Goal: Transaction & Acquisition: Book appointment/travel/reservation

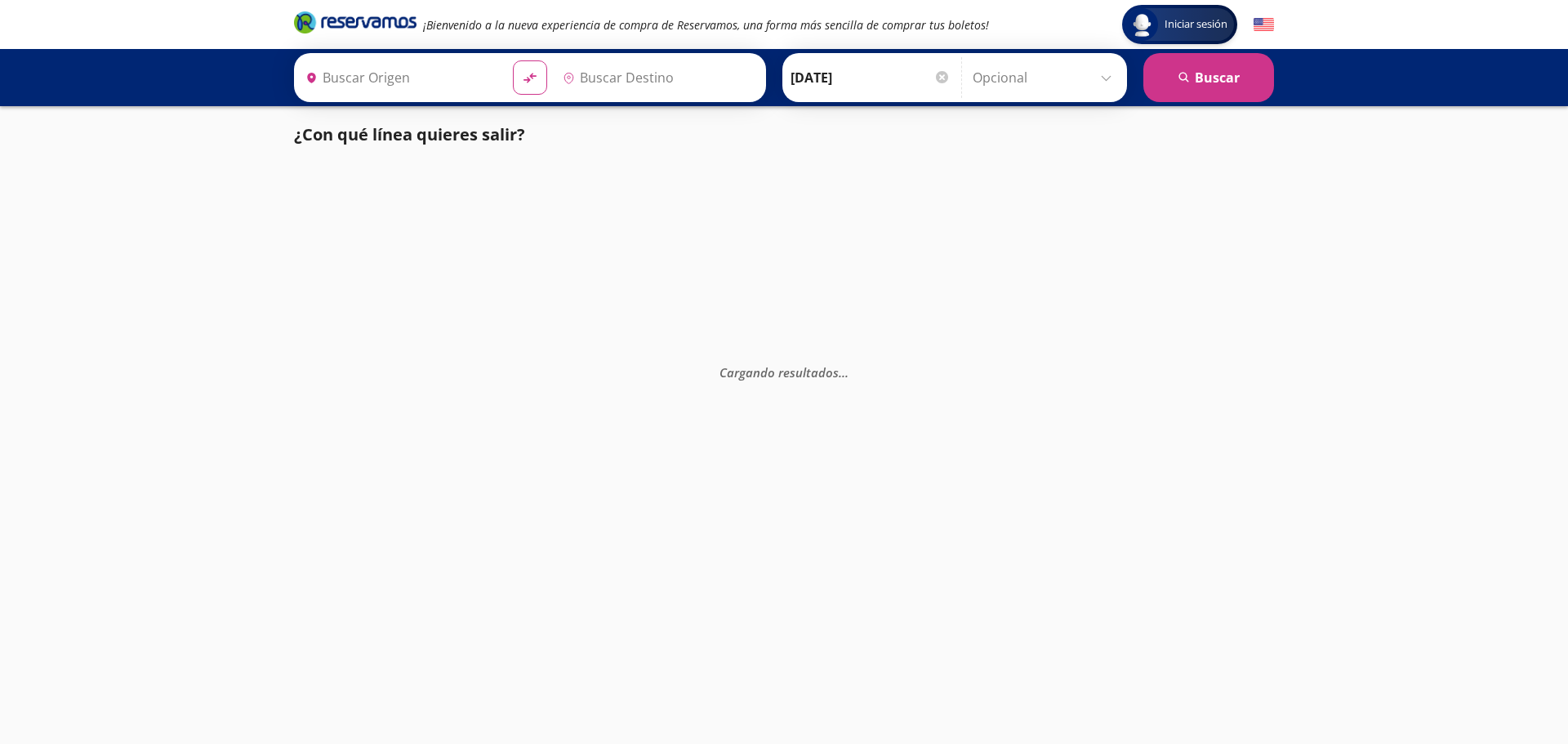
type input "[GEOGRAPHIC_DATA], [GEOGRAPHIC_DATA]"
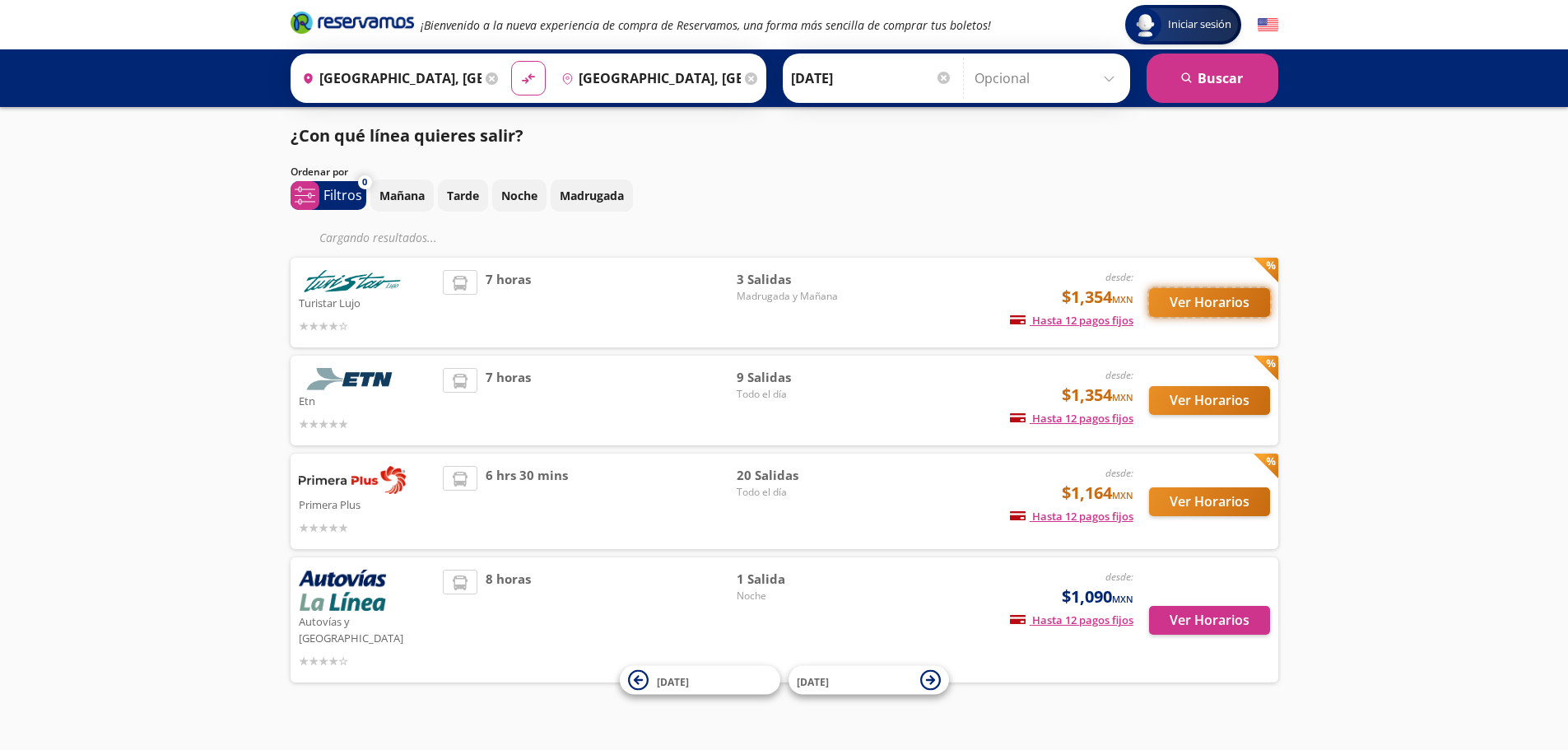
click at [1223, 310] on button "Ver Horarios" at bounding box center [1209, 302] width 121 height 29
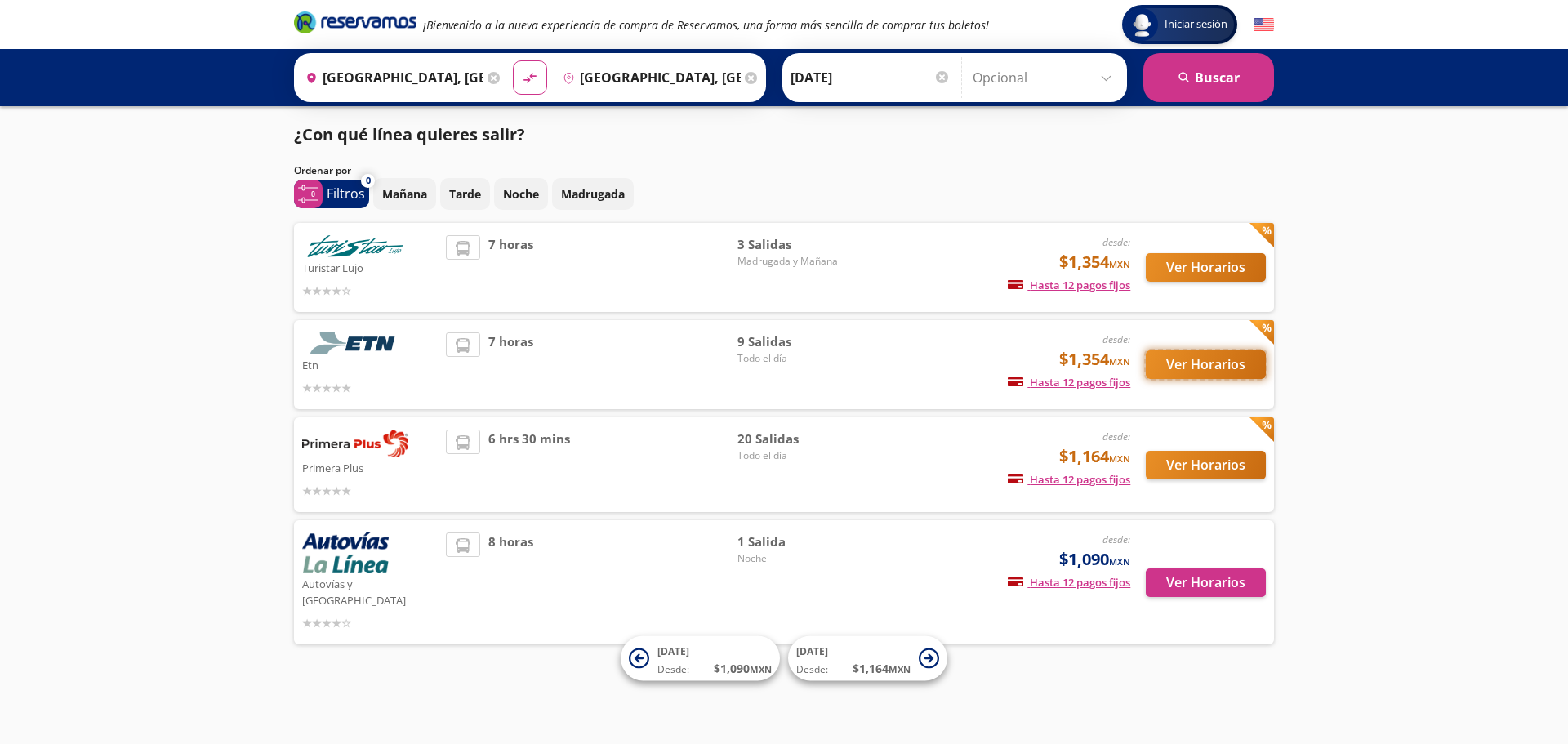
click at [1196, 366] on button "Ver Horarios" at bounding box center [1205, 364] width 120 height 29
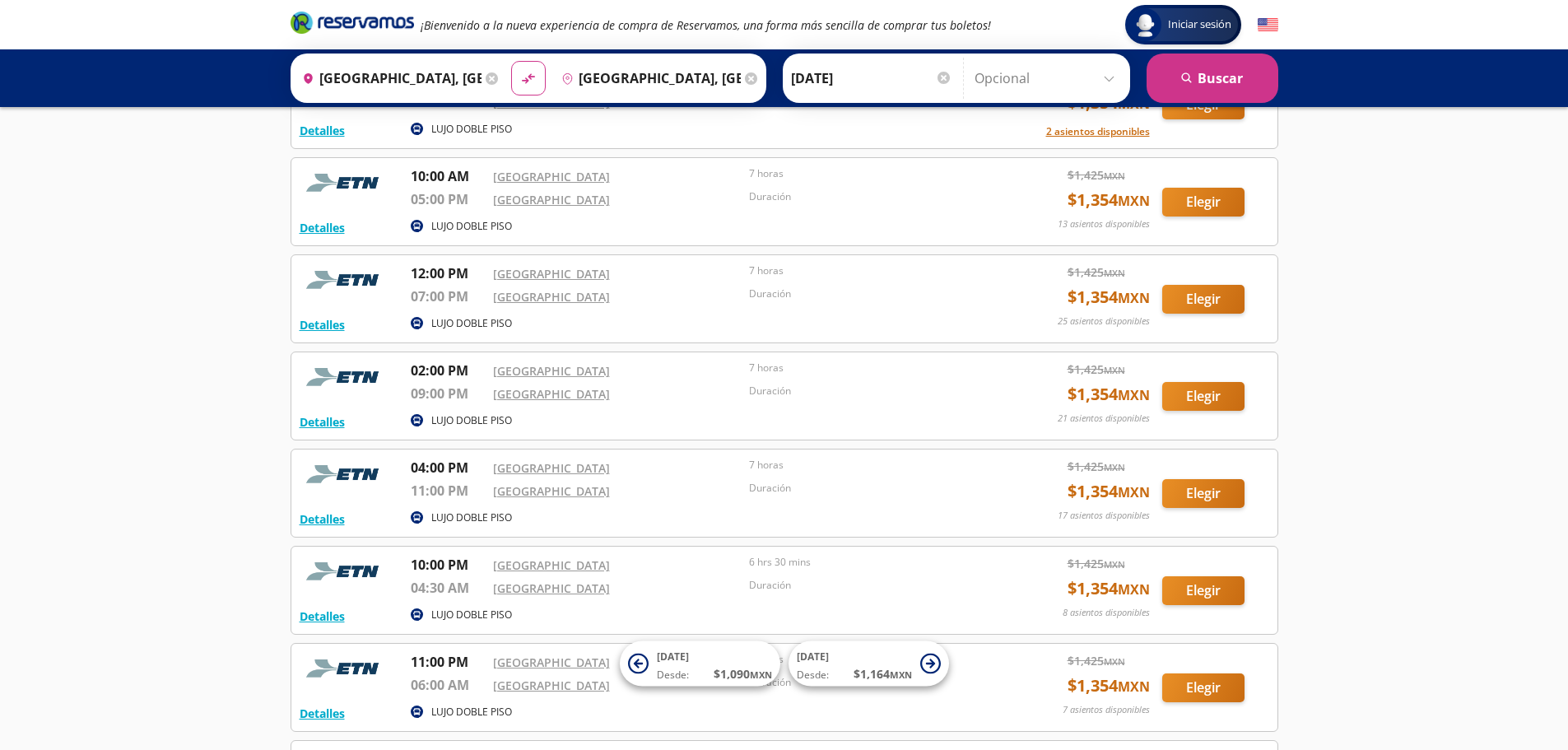
scroll to position [165, 0]
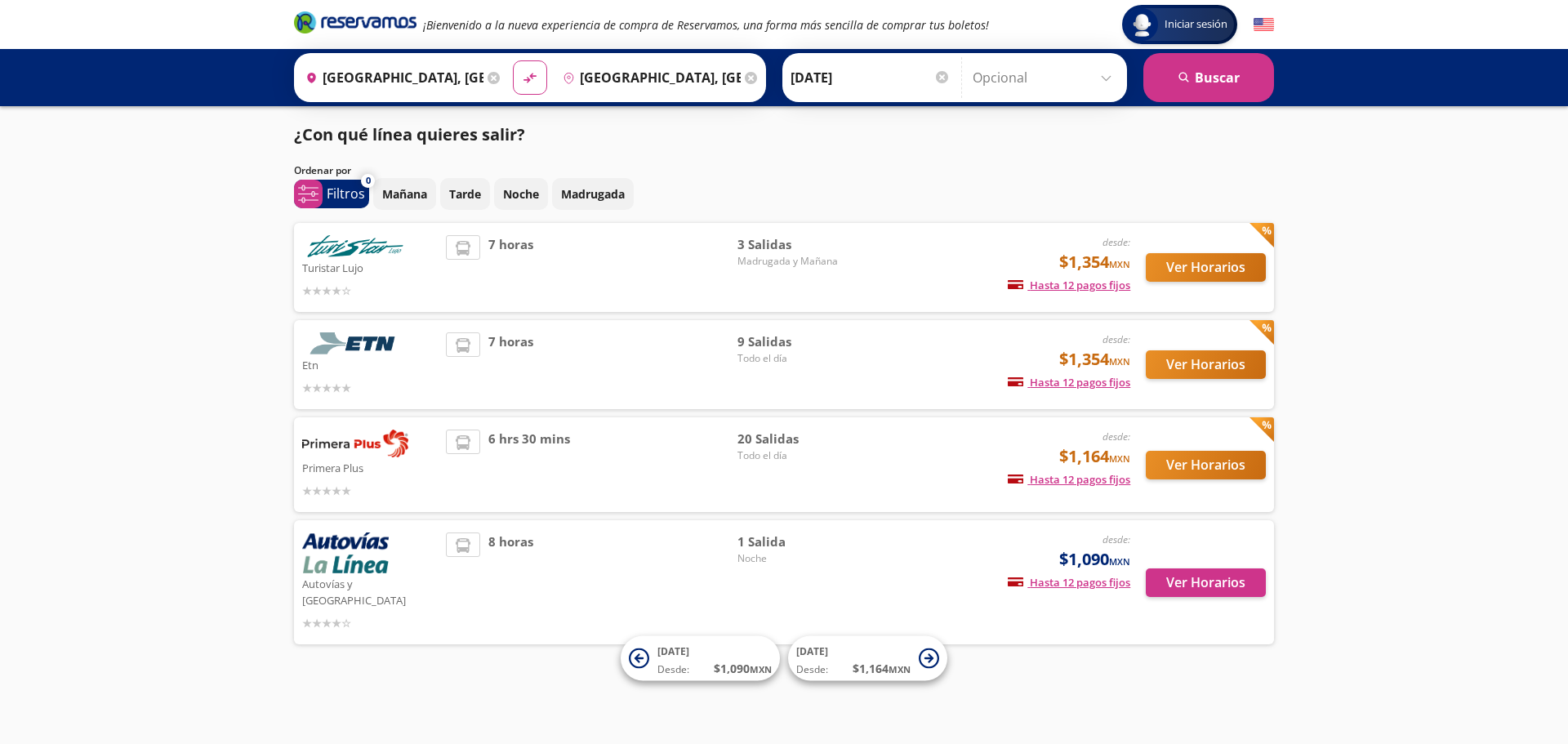
click at [1226, 559] on div "Ver Horarios" at bounding box center [1198, 582] width 135 height 100
click at [1219, 570] on button "Ver Horarios" at bounding box center [1205, 582] width 120 height 29
click at [1200, 469] on button "Ver Horarios" at bounding box center [1205, 465] width 120 height 29
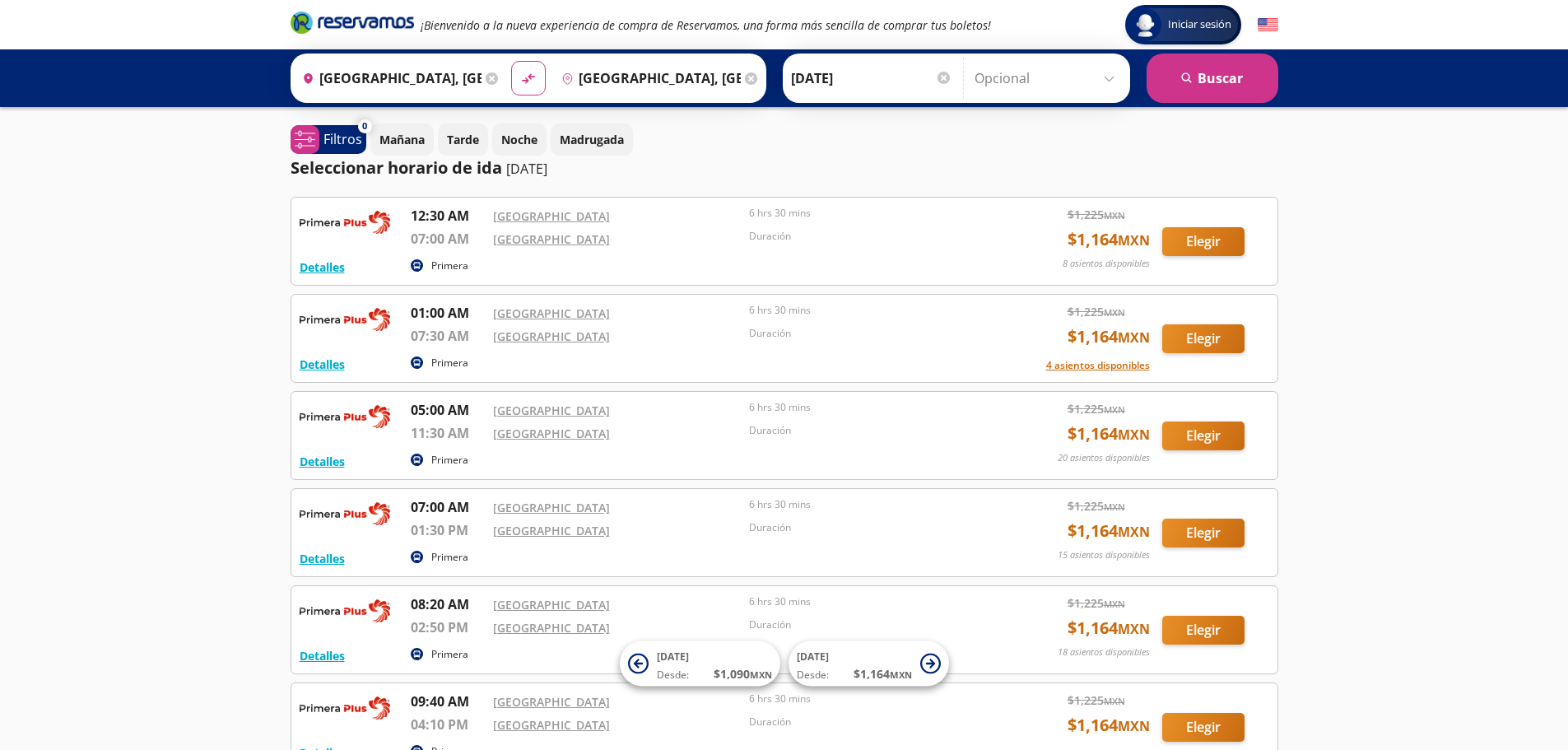
click at [28, 328] on div "Iniciar sesión Iniciar sesión ¡Bienvenido a la nueva experiencia de compra de R…" at bounding box center [784, 657] width 1568 height 1315
click at [1426, 403] on div "Iniciar sesión Iniciar sesión ¡Bienvenido a la nueva experiencia de compra de R…" at bounding box center [784, 657] width 1568 height 1315
drag, startPoint x: 1426, startPoint y: 403, endPoint x: 1414, endPoint y: 450, distance: 48.5
click at [1414, 450] on div "Iniciar sesión Iniciar sesión ¡Bienvenido a la nueva experiencia de compra de R…" at bounding box center [784, 657] width 1568 height 1315
click at [1174, 244] on button "Elegir" at bounding box center [1204, 242] width 82 height 29
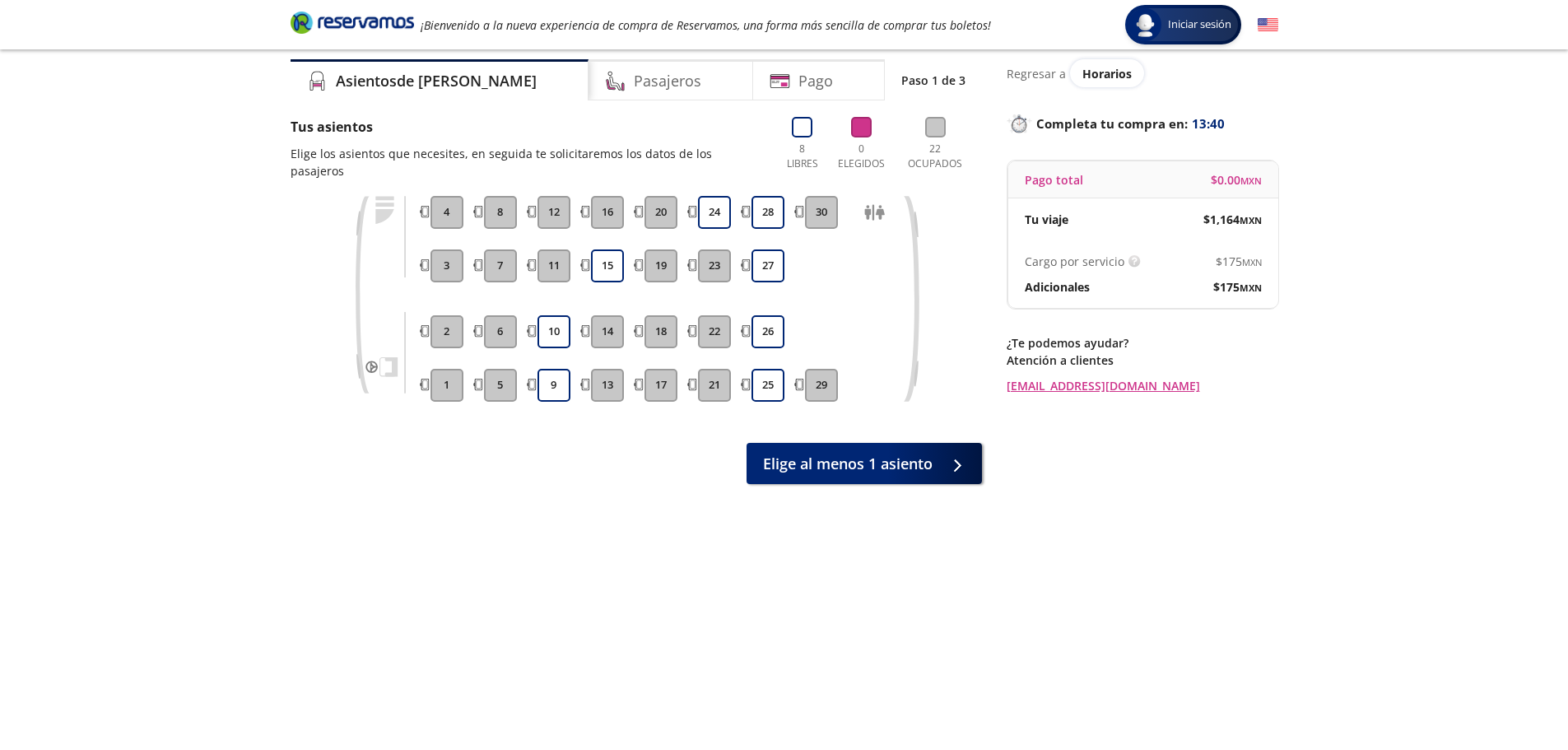
scroll to position [82, 0]
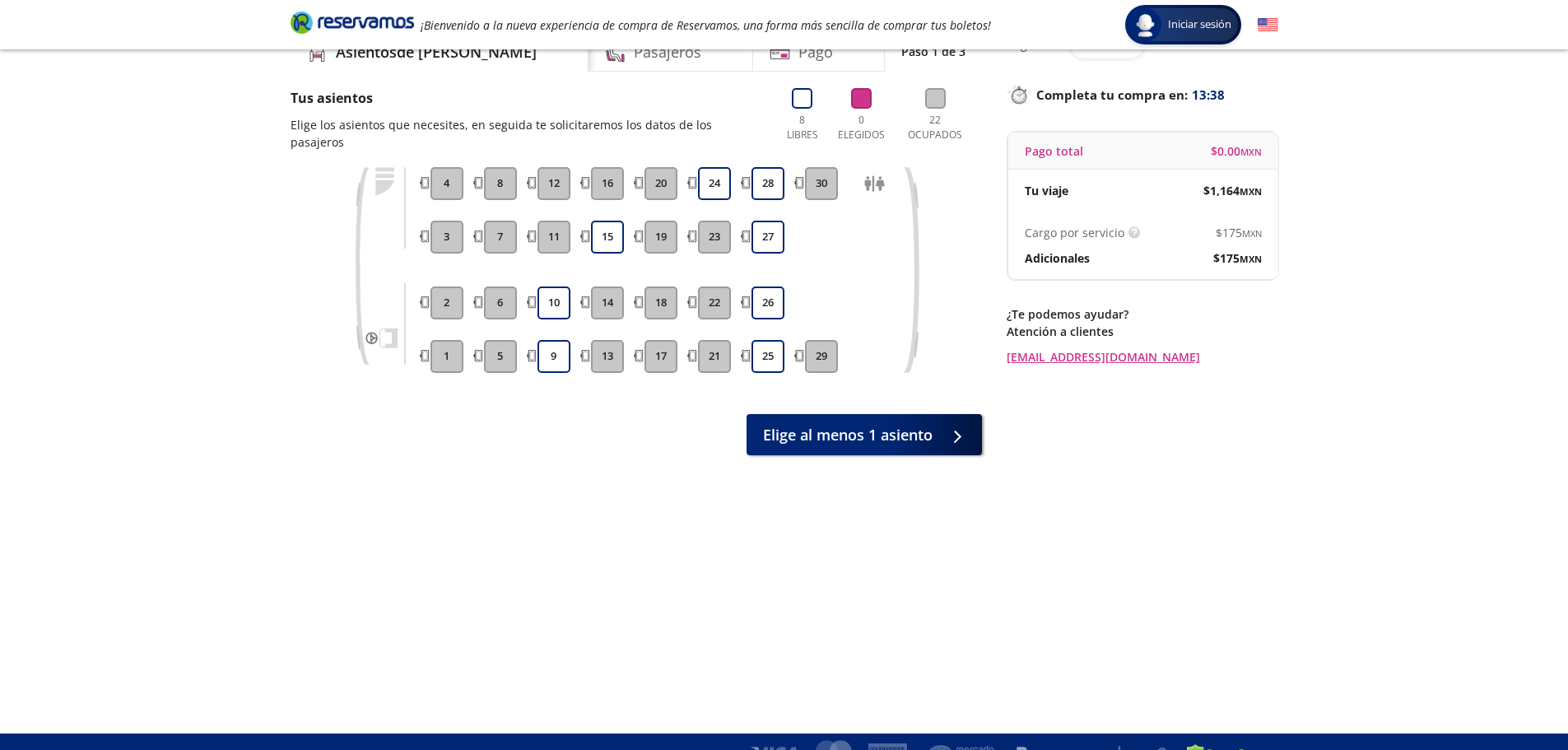
drag, startPoint x: 1187, startPoint y: 197, endPoint x: 1276, endPoint y: 204, distance: 89.3
click at [1276, 204] on div "Tu viaje $ 1,164 MXN" at bounding box center [1143, 191] width 270 height 42
copy span "$ 1,164 MXN"
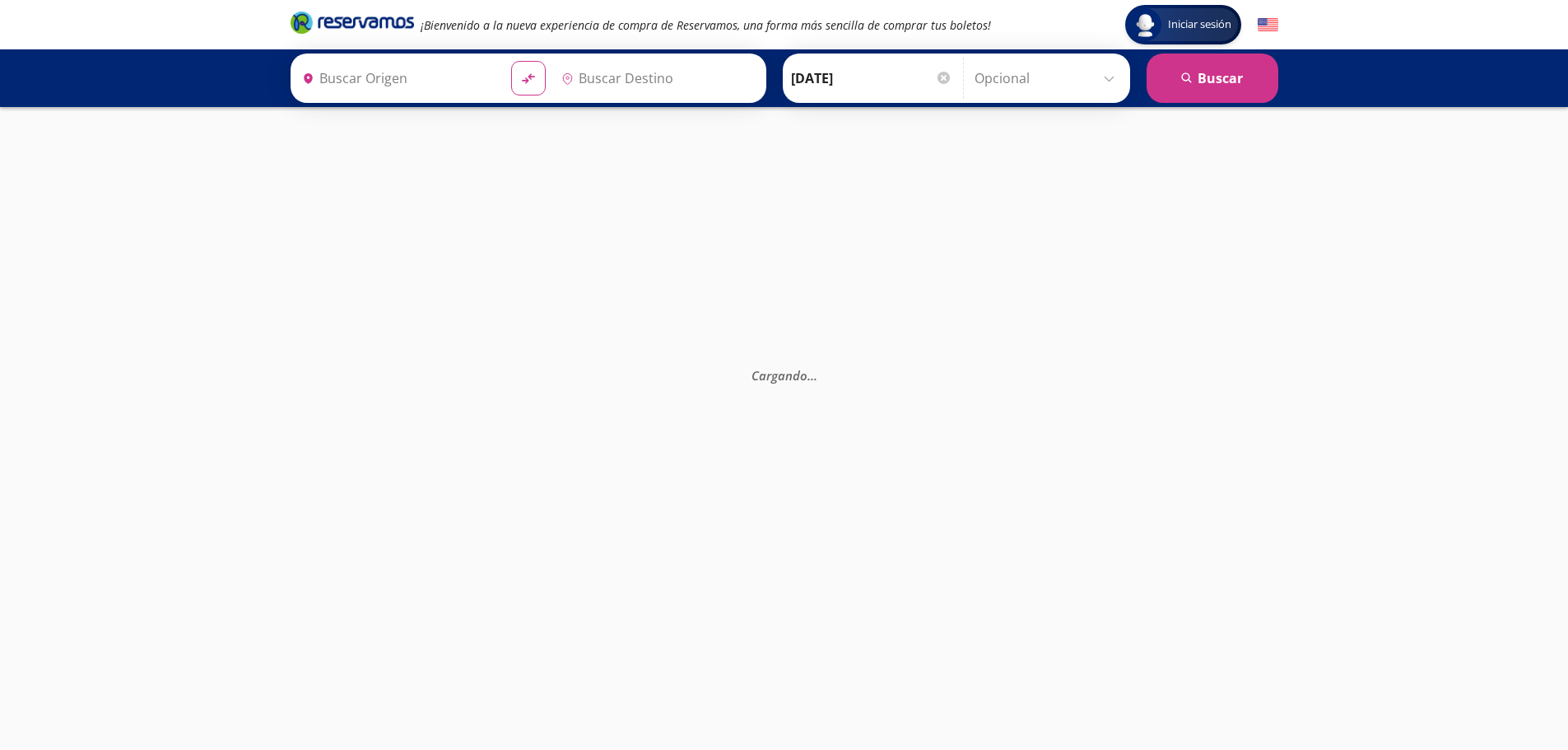
type input "[GEOGRAPHIC_DATA], [GEOGRAPHIC_DATA]"
type input "Central del Norte, Distrito Federal"
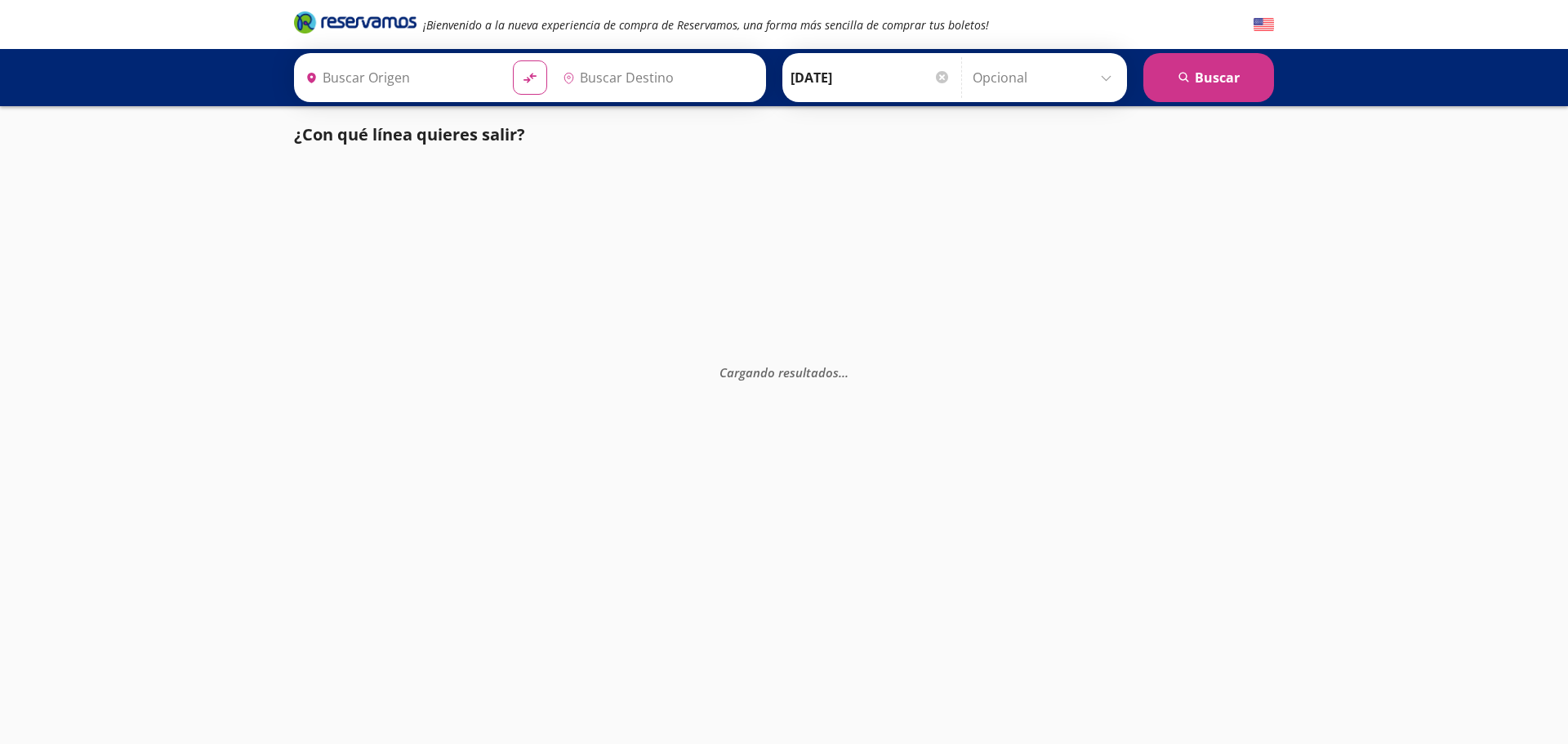
type input "Central de Autobuses, [GEOGRAPHIC_DATA]"
type input "[GEOGRAPHIC_DATA], [GEOGRAPHIC_DATA]"
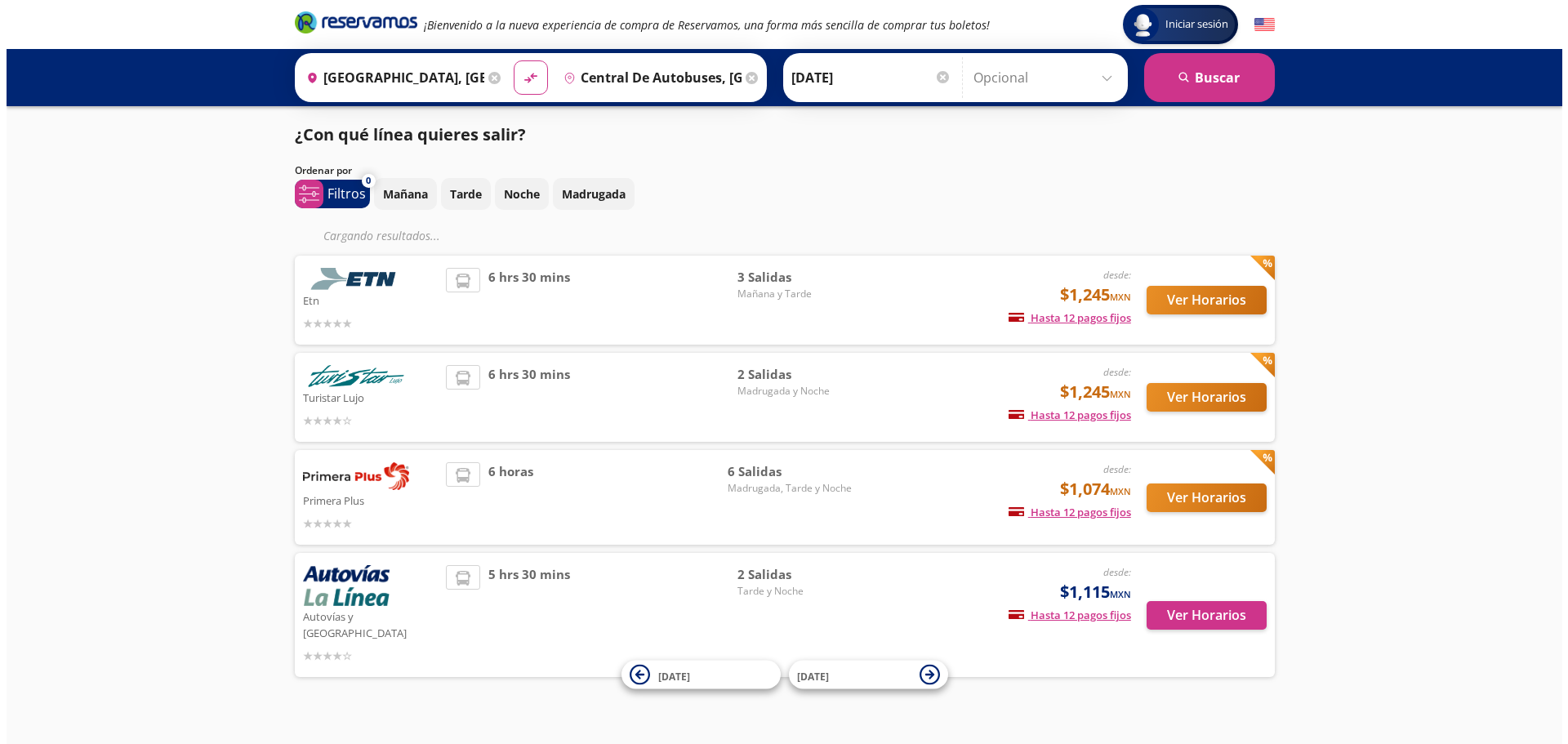
scroll to position [8, 0]
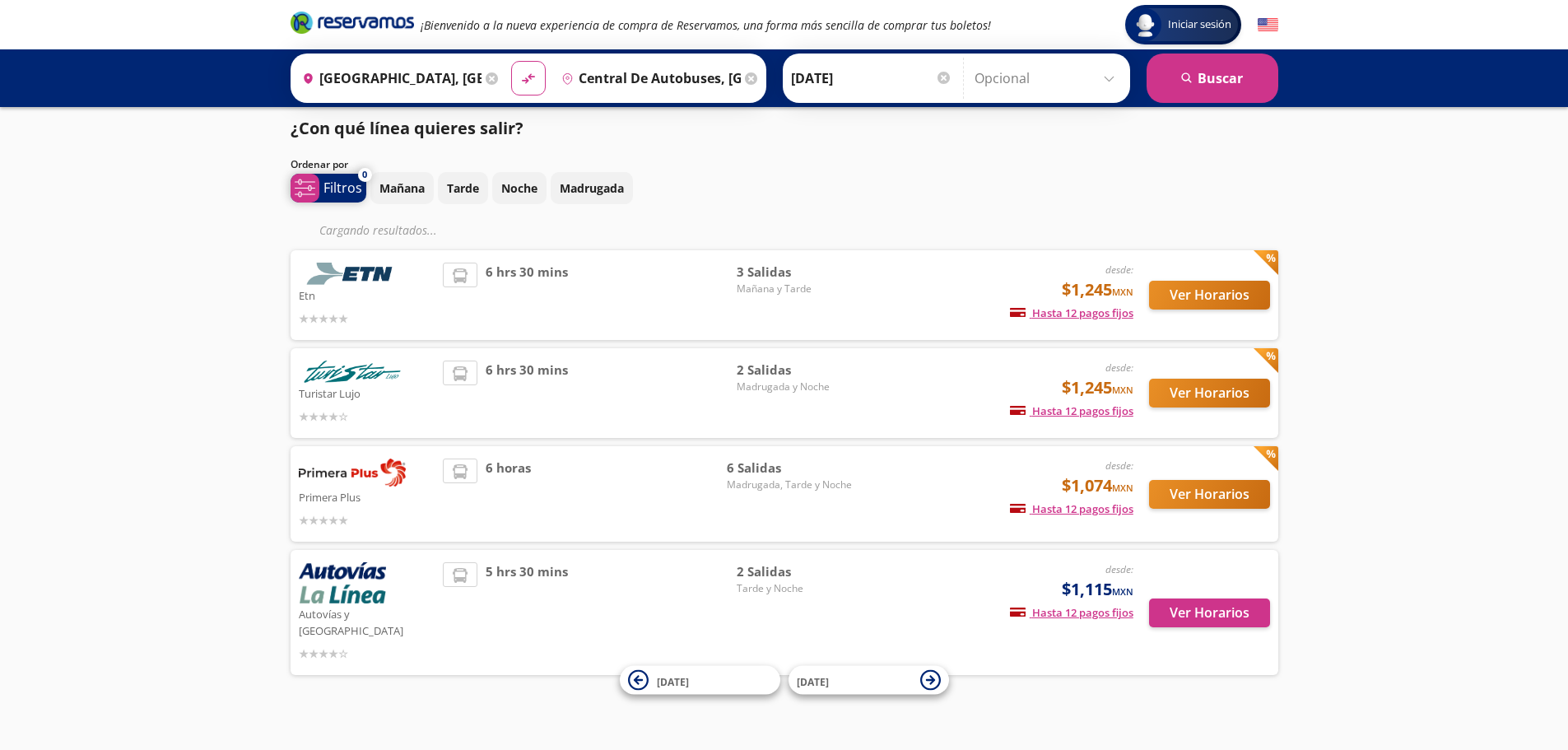
click at [330, 194] on p "Filtros" at bounding box center [342, 187] width 38 height 20
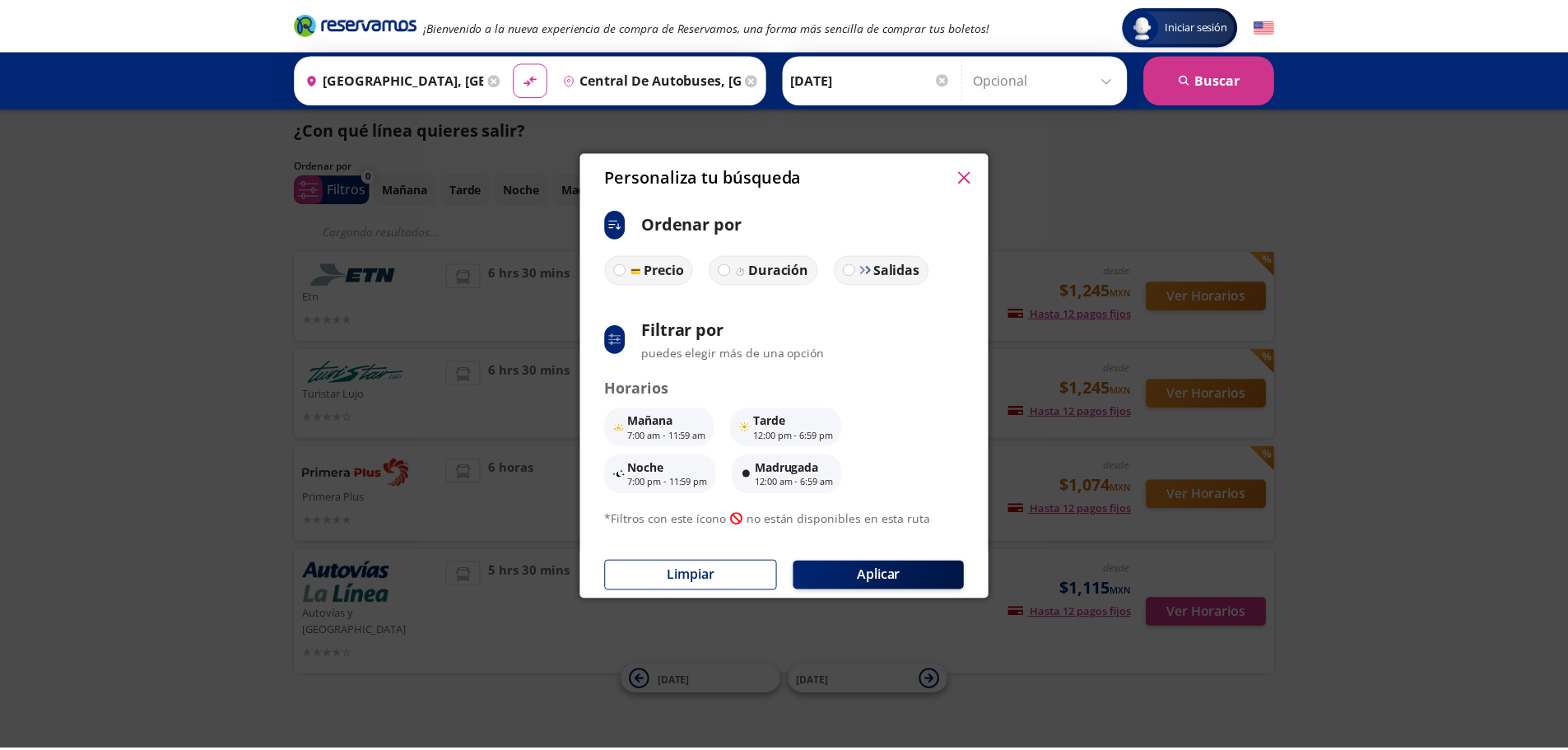
scroll to position [0, 0]
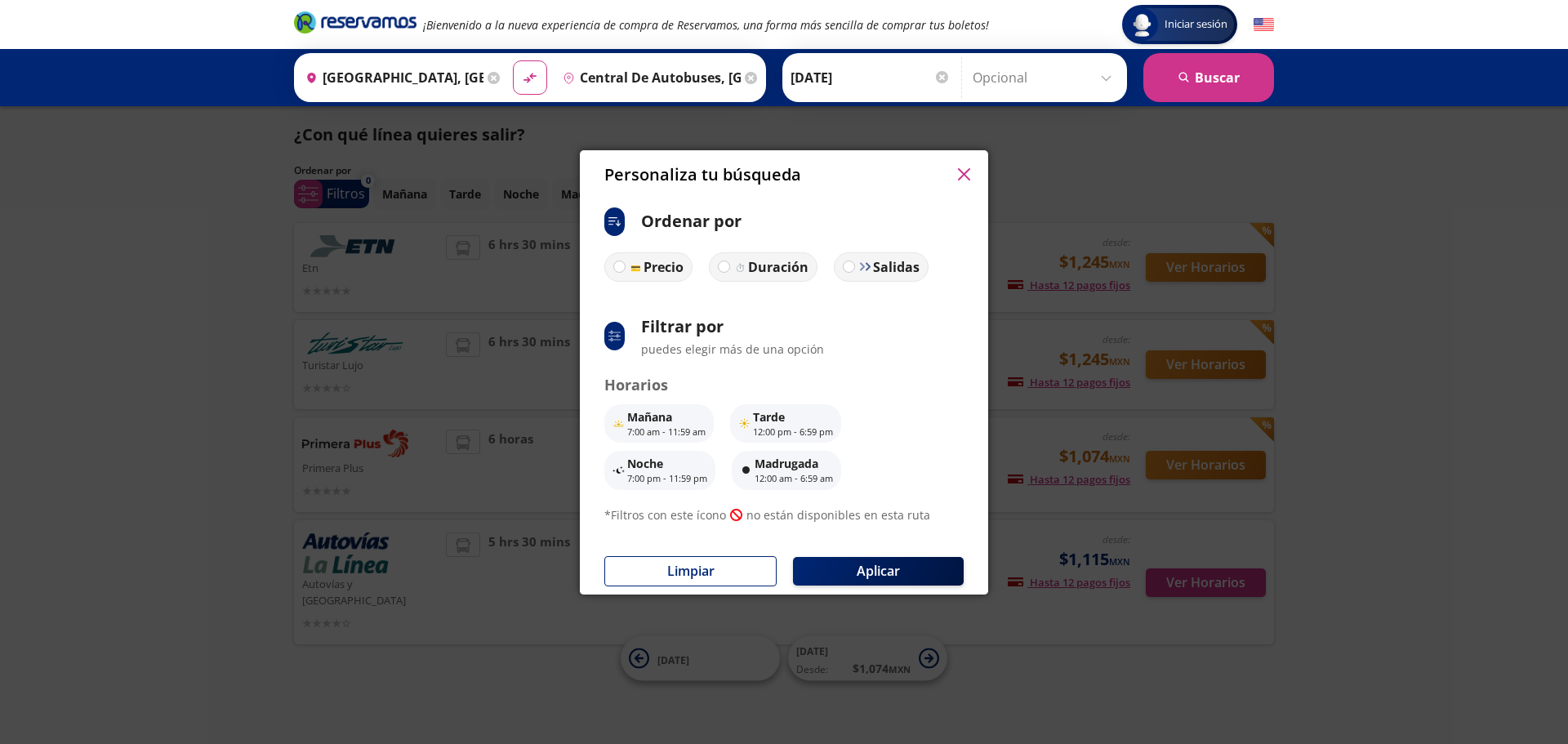
click at [970, 169] on icon "button" at bounding box center [963, 174] width 12 height 12
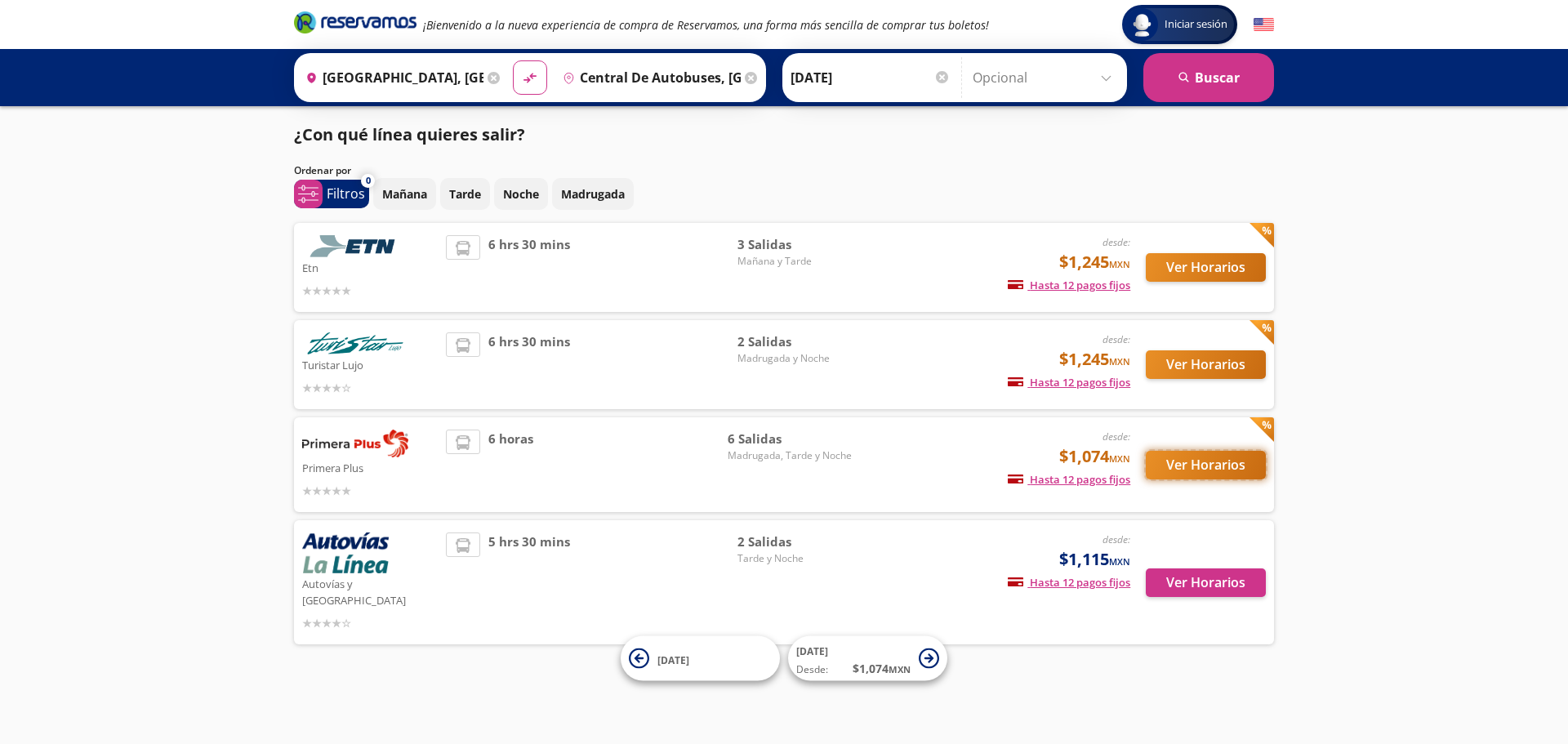
click at [1213, 468] on button "Ver Horarios" at bounding box center [1205, 465] width 120 height 29
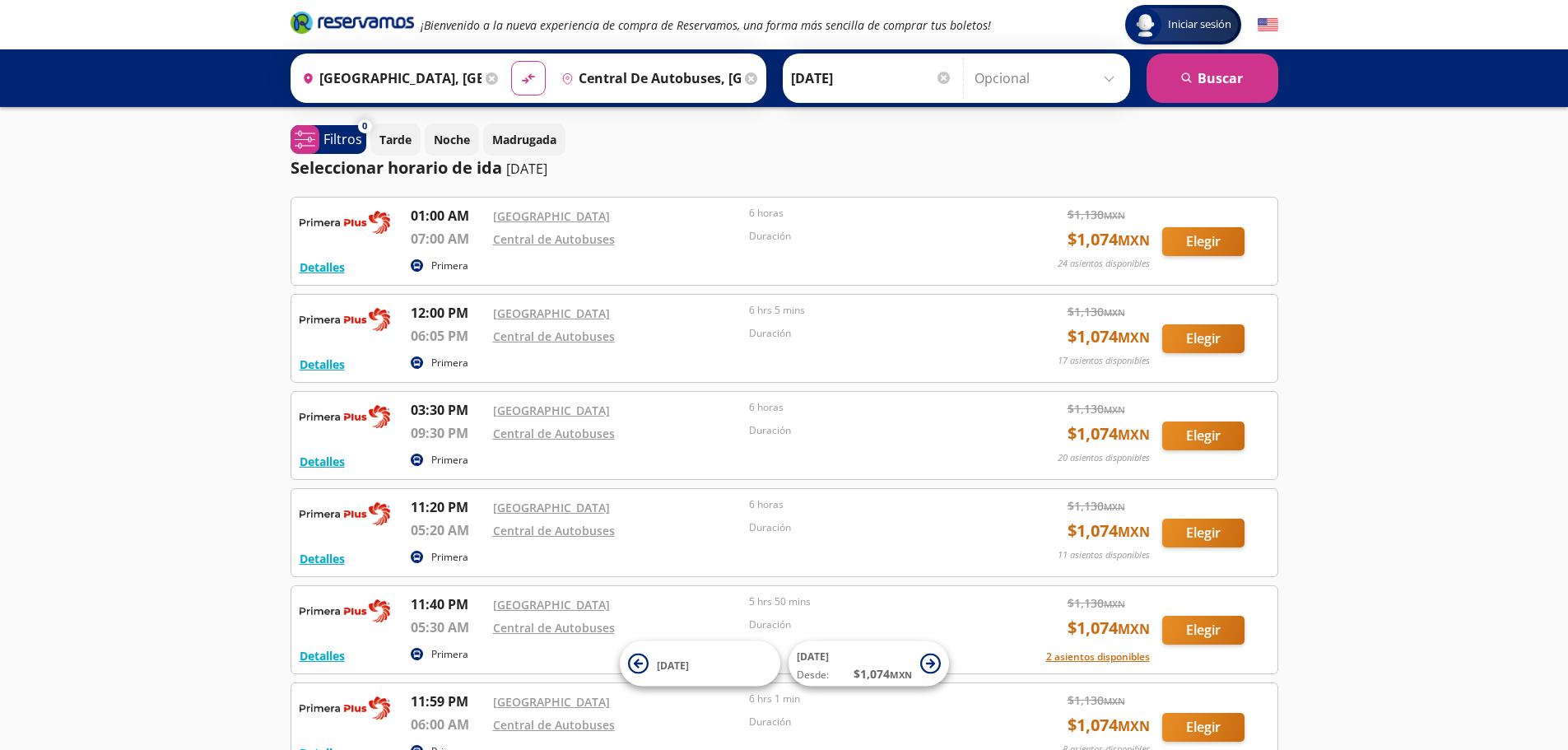
click at [699, 82] on input "Central de Autobuses, [GEOGRAPHIC_DATA]" at bounding box center [647, 78] width 186 height 41
